Goal: Book appointment/travel/reservation

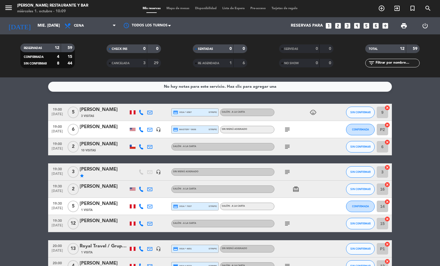
click at [107, 223] on div "[PERSON_NAME]" at bounding box center [104, 220] width 49 height 7
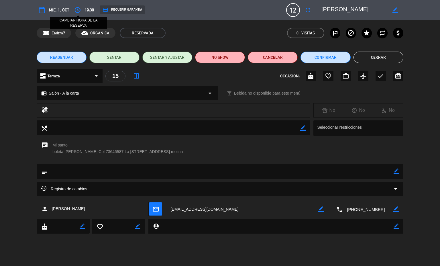
click at [73, 8] on button "access_time" at bounding box center [78, 10] width 10 height 10
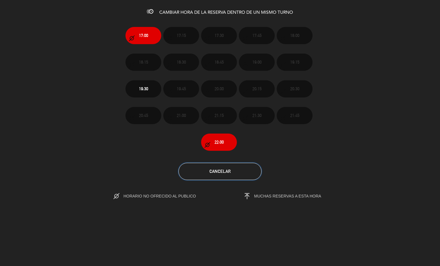
click at [251, 175] on button "Cancelar" at bounding box center [220, 171] width 83 height 17
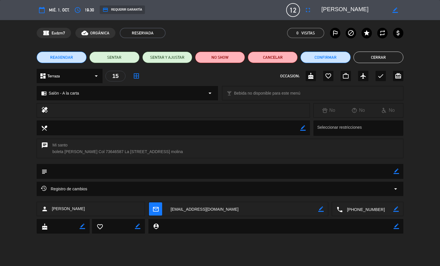
click at [396, 172] on icon "border_color" at bounding box center [396, 171] width 5 height 5
click at [352, 163] on div "chat Mi santo boleta [PERSON_NAME] Col 73646587 [STREET_ADDRESS] molina" at bounding box center [220, 151] width 440 height 25
click at [397, 172] on icon at bounding box center [396, 171] width 5 height 5
click at [148, 178] on textarea at bounding box center [220, 171] width 347 height 15
click at [77, 171] on textarea at bounding box center [220, 171] width 347 height 15
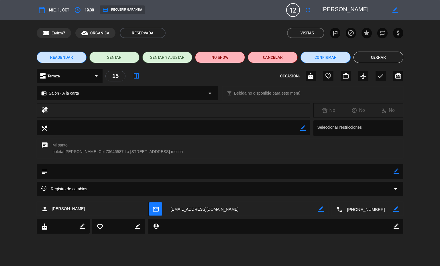
click at [389, 171] on textarea at bounding box center [220, 171] width 347 height 15
click at [387, 171] on textarea at bounding box center [220, 171] width 347 height 15
click at [397, 172] on icon "border_color" at bounding box center [396, 171] width 5 height 5
click at [95, 171] on textarea at bounding box center [220, 171] width 347 height 15
click at [388, 171] on textarea at bounding box center [220, 171] width 347 height 15
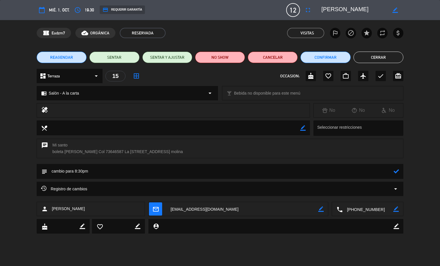
click at [390, 174] on textarea at bounding box center [220, 171] width 347 height 15
type textarea "cambio para 8:30pm"
click at [397, 171] on icon at bounding box center [396, 171] width 5 height 5
click at [374, 59] on button "Cerrar" at bounding box center [379, 57] width 50 height 11
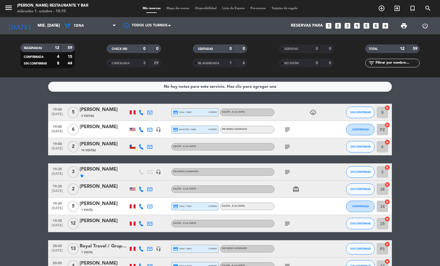
click at [286, 223] on icon "subject" at bounding box center [287, 223] width 7 height 7
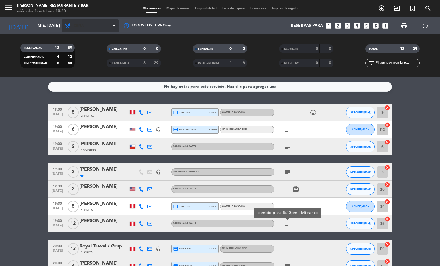
click at [116, 26] on span at bounding box center [116, 25] width 6 height 5
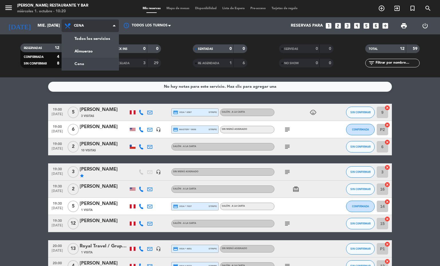
click at [92, 52] on div "menu [PERSON_NAME] Restaurante y Bar miércoles 1. octubre - 10:20 Mis reservas …" at bounding box center [220, 38] width 440 height 77
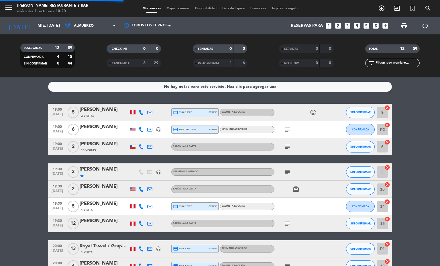
click at [176, 9] on span "Mapa de mesas" at bounding box center [178, 8] width 29 height 3
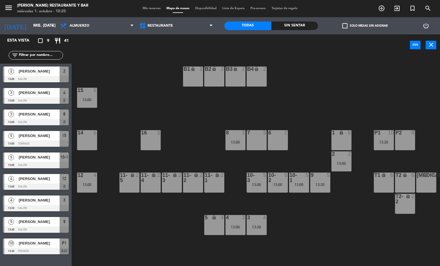
click at [94, 144] on div "14 5" at bounding box center [87, 140] width 20 height 20
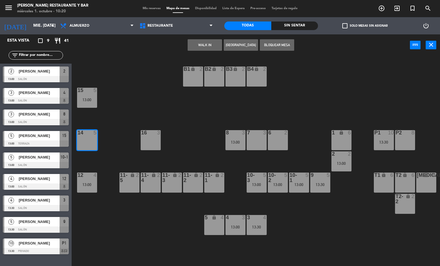
click at [239, 45] on button "[GEOGRAPHIC_DATA]" at bounding box center [241, 44] width 34 height 11
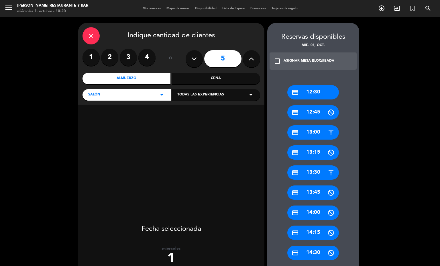
click at [301, 179] on div "credit_card 13:30" at bounding box center [314, 172] width 52 height 14
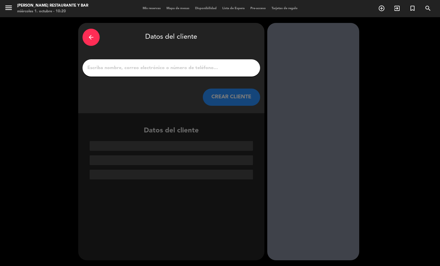
click at [136, 71] on input "1" at bounding box center [171, 68] width 169 height 8
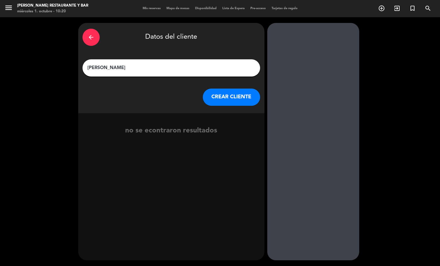
click at [93, 67] on input "[PERSON_NAME]" at bounding box center [171, 68] width 169 height 8
click at [110, 66] on input "[PERSON_NAME]" at bounding box center [171, 68] width 169 height 8
type input "[PERSON_NAME]"
click at [243, 98] on button "CREAR CLIENTE" at bounding box center [231, 97] width 57 height 17
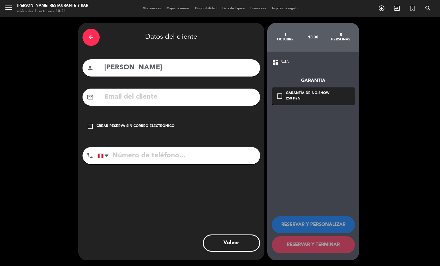
click at [161, 154] on input "tel" at bounding box center [178, 155] width 163 height 17
type input "923631265"
click at [140, 103] on input "text" at bounding box center [180, 97] width 152 height 12
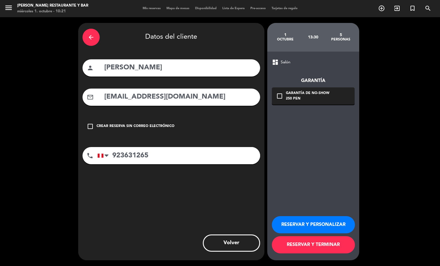
type input "[EMAIL_ADDRESS][DOMAIN_NAME]"
click at [155, 66] on input "[PERSON_NAME]" at bounding box center [180, 68] width 152 height 12
click at [137, 66] on input "[PERSON_NAME]" at bounding box center [180, 68] width 152 height 12
click at [169, 71] on input "[PERSON_NAME]" at bounding box center [180, 68] width 152 height 12
type input "[PERSON_NAME]"
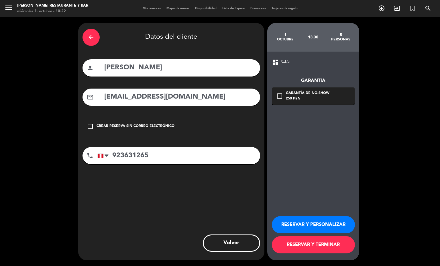
click at [323, 94] on div "Garantía de no-show" at bounding box center [308, 94] width 44 height 6
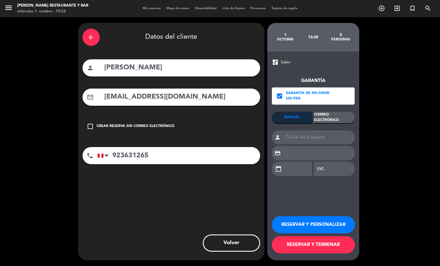
click at [331, 117] on div "Correo Electrónico" at bounding box center [334, 117] width 41 height 11
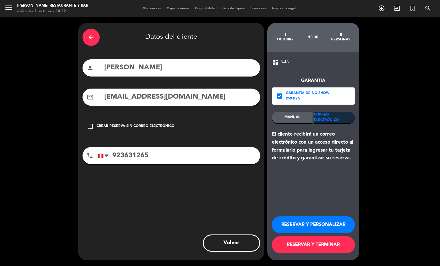
click at [316, 245] on button "RESERVAR Y TERMINAR" at bounding box center [313, 244] width 83 height 17
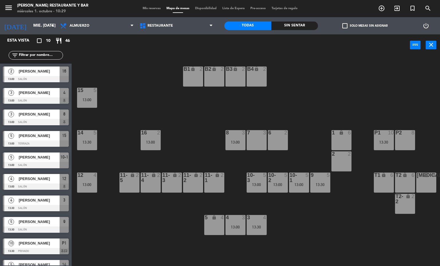
click at [278, 141] on div "6 2" at bounding box center [278, 140] width 20 height 20
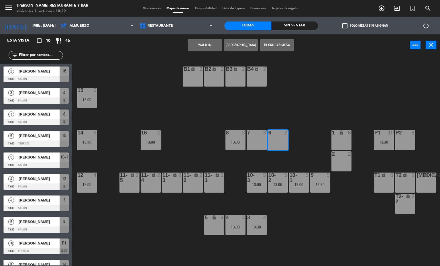
click at [245, 45] on button "[GEOGRAPHIC_DATA]" at bounding box center [241, 44] width 34 height 11
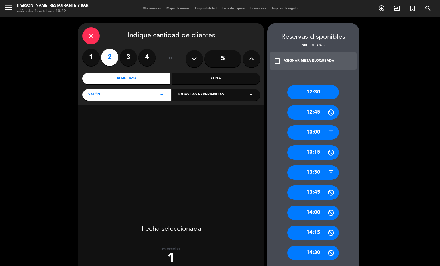
click at [310, 172] on div "13:30" at bounding box center [314, 172] width 52 height 14
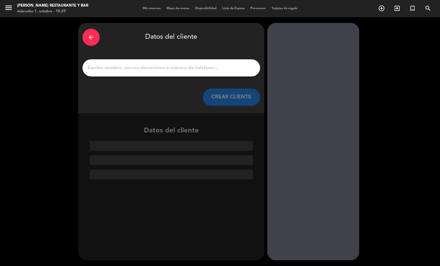
click at [167, 66] on input "1" at bounding box center [171, 68] width 169 height 8
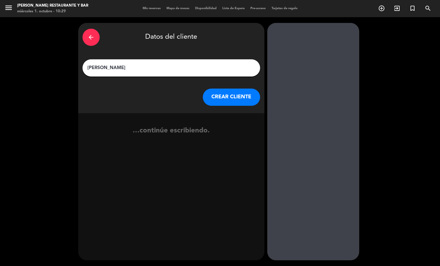
type input "[PERSON_NAME]"
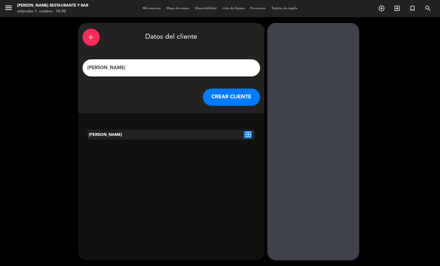
click at [244, 134] on icon "exit_to_app" at bounding box center [248, 134] width 8 height 7
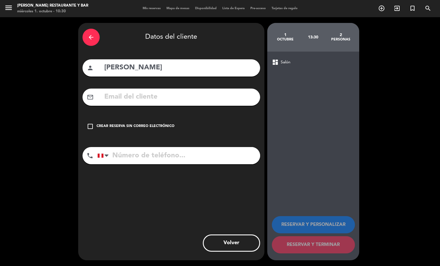
click at [171, 157] on input "tel" at bounding box center [178, 155] width 163 height 17
type input "943864295"
click at [151, 127] on div "Crear reserva sin correo electrónico" at bounding box center [136, 127] width 78 height 6
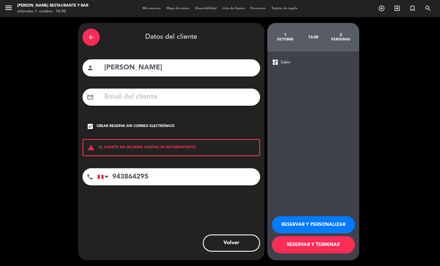
click at [327, 245] on button "RESERVAR Y TERMINAR" at bounding box center [313, 244] width 83 height 17
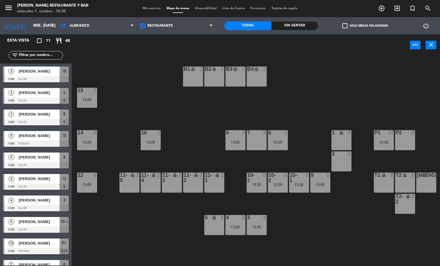
click at [281, 137] on div "6 2 13:30" at bounding box center [278, 140] width 20 height 20
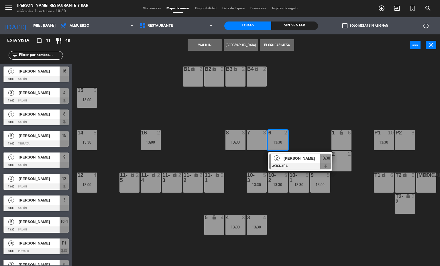
click at [295, 164] on div at bounding box center [301, 166] width 62 height 6
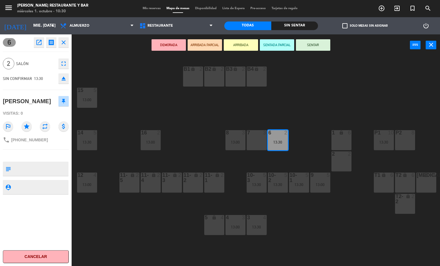
click at [41, 40] on icon "open_in_new" at bounding box center [39, 42] width 7 height 7
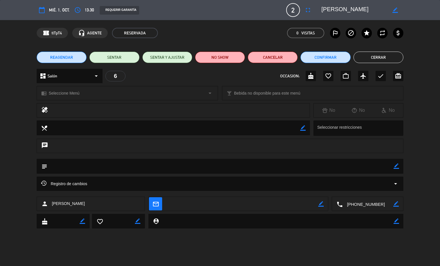
click at [80, 9] on icon "access_time" at bounding box center [77, 10] width 7 height 7
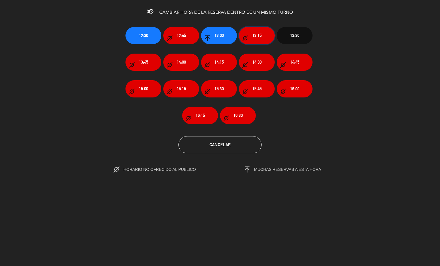
click at [253, 36] on span "13:15" at bounding box center [257, 35] width 9 height 7
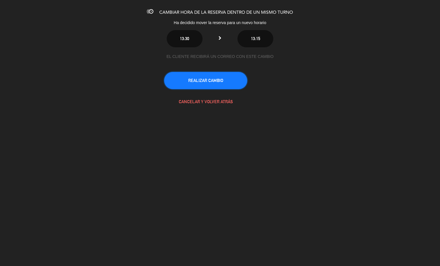
click at [213, 77] on button "REALIZAR CAMBIO" at bounding box center [205, 80] width 83 height 17
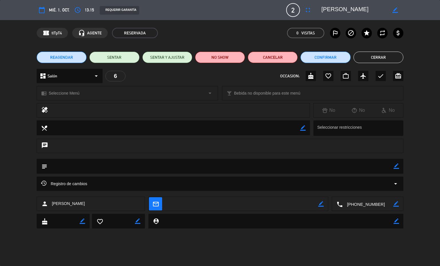
click at [377, 57] on button "Cerrar" at bounding box center [379, 57] width 50 height 11
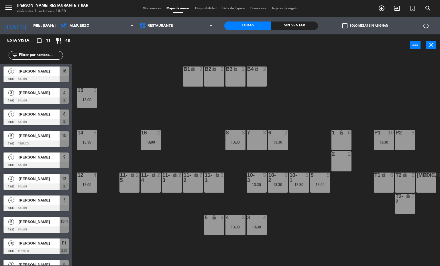
scroll to position [35, 0]
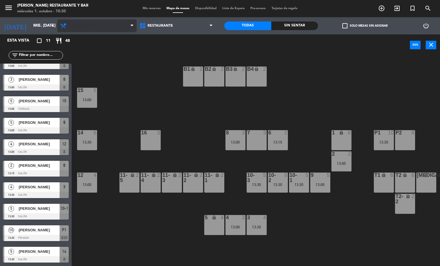
click at [118, 28] on span "Almuerzo" at bounding box center [96, 25] width 79 height 13
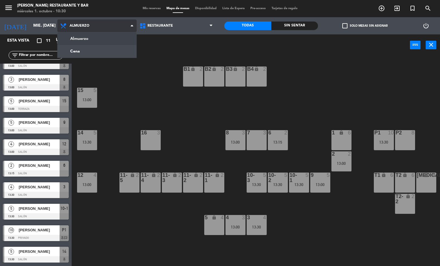
click at [100, 51] on ng-component "menu [PERSON_NAME] Restaurante y Bar miércoles 1. octubre - 10:30 Mis reservas …" at bounding box center [220, 133] width 440 height 266
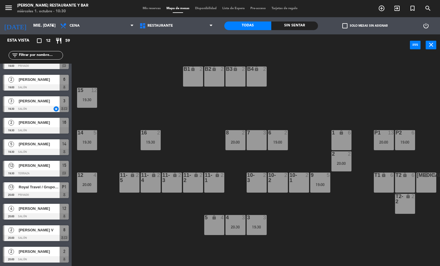
click at [86, 96] on div "15 12 19:30" at bounding box center [87, 98] width 20 height 20
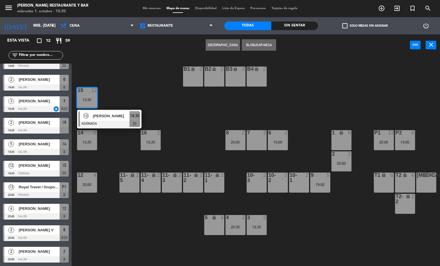
click at [116, 121] on div at bounding box center [110, 124] width 62 height 6
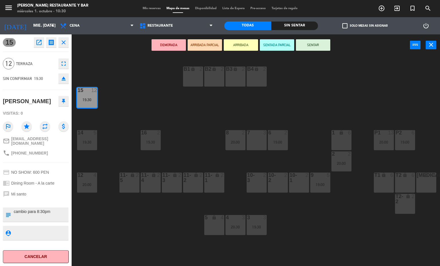
click at [39, 44] on icon "open_in_new" at bounding box center [39, 42] width 7 height 7
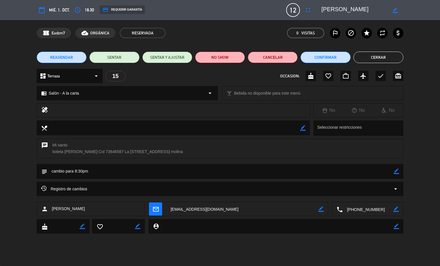
click at [80, 7] on icon "access_time" at bounding box center [77, 10] width 7 height 7
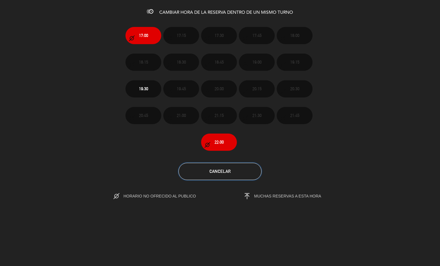
click at [221, 172] on span "Cancelar" at bounding box center [220, 171] width 21 height 5
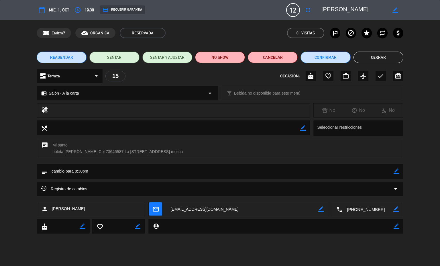
click at [376, 57] on button "Cerrar" at bounding box center [379, 57] width 50 height 11
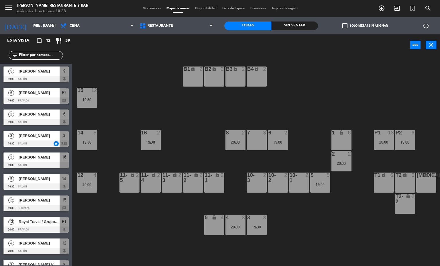
click at [147, 9] on span "Mis reservas" at bounding box center [152, 8] width 24 height 3
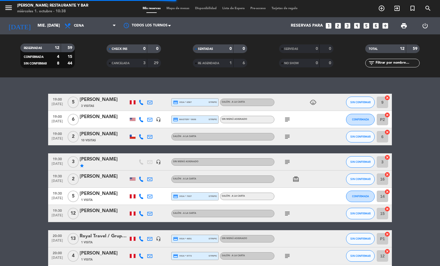
click at [175, 9] on span "Mapa de mesas" at bounding box center [178, 8] width 29 height 3
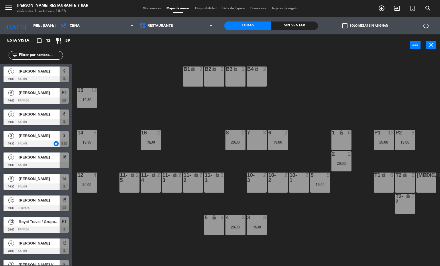
click at [251, 144] on div "7 3" at bounding box center [257, 140] width 20 height 20
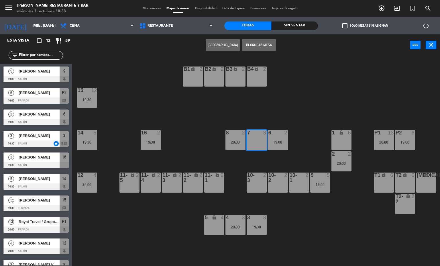
click at [219, 43] on button "[GEOGRAPHIC_DATA]" at bounding box center [223, 44] width 34 height 11
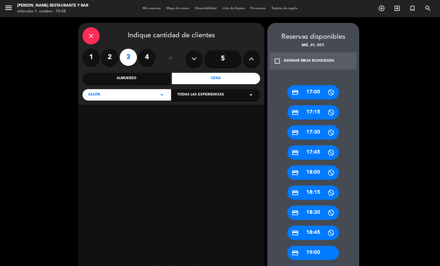
click at [308, 249] on div "credit_card 19:00" at bounding box center [314, 253] width 52 height 14
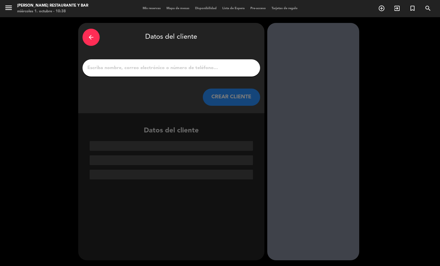
click at [170, 69] on input "1" at bounding box center [171, 68] width 169 height 8
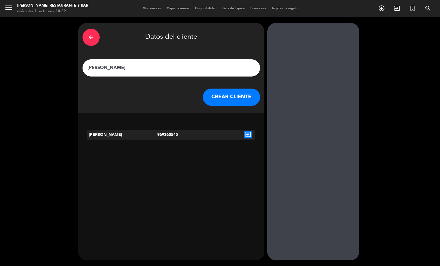
type input "[PERSON_NAME]"
click at [244, 131] on icon "exit_to_app" at bounding box center [248, 134] width 8 height 7
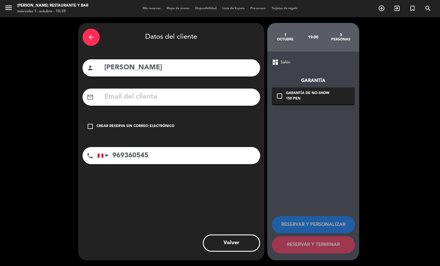
click at [138, 99] on input "text" at bounding box center [180, 97] width 152 height 12
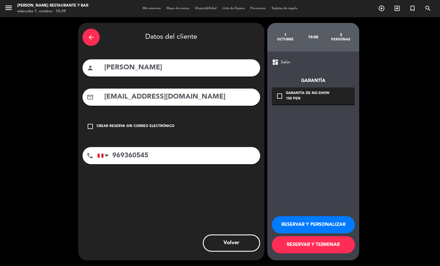
type input "[EMAIL_ADDRESS][DOMAIN_NAME]"
click at [280, 95] on icon "check_box_outline_blank" at bounding box center [279, 96] width 7 height 7
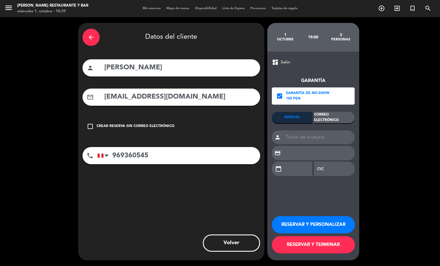
click at [337, 117] on div "Correo Electrónico" at bounding box center [334, 117] width 41 height 11
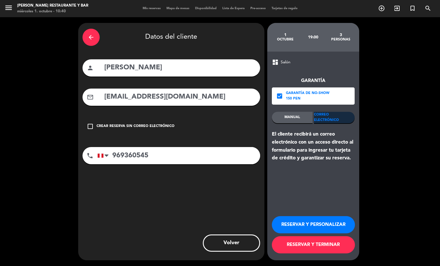
click at [290, 246] on button "RESERVAR Y TERMINAR" at bounding box center [313, 244] width 83 height 17
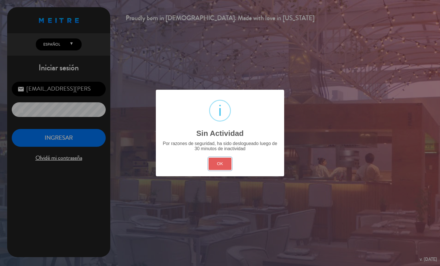
click at [211, 164] on button "OK" at bounding box center [220, 164] width 23 height 12
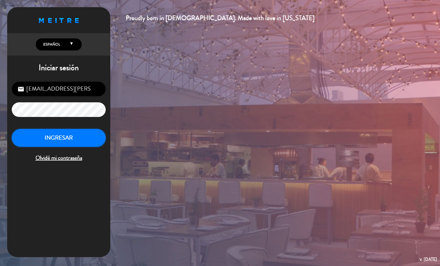
click at [45, 145] on button "INGRESAR" at bounding box center [59, 138] width 94 height 18
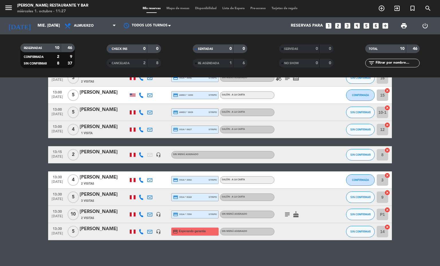
scroll to position [54, 0]
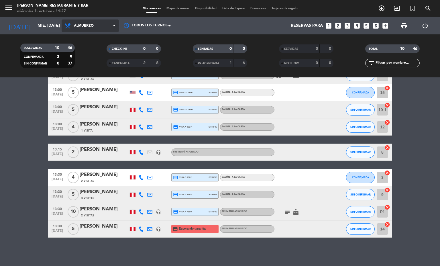
click at [106, 27] on span "Almuerzo" at bounding box center [90, 25] width 57 height 13
click at [102, 63] on div "menu [PERSON_NAME] Restaurante y Bar miércoles 1. octubre - 11:27 Mis reservas …" at bounding box center [220, 38] width 440 height 77
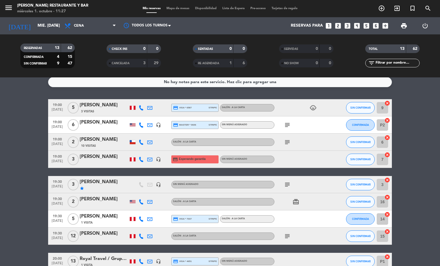
scroll to position [0, 0]
